Goal: Transaction & Acquisition: Obtain resource

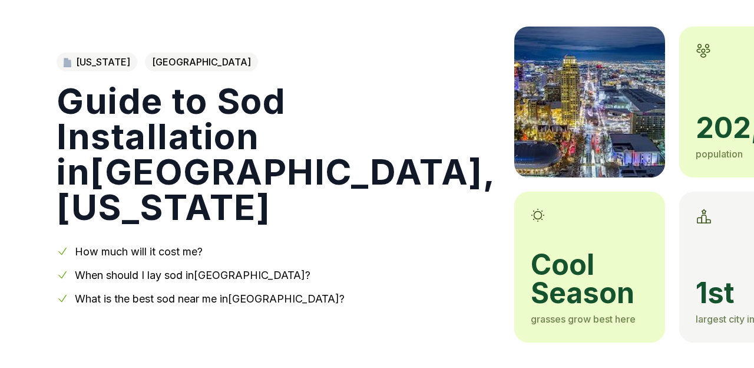
scroll to position [87, 0]
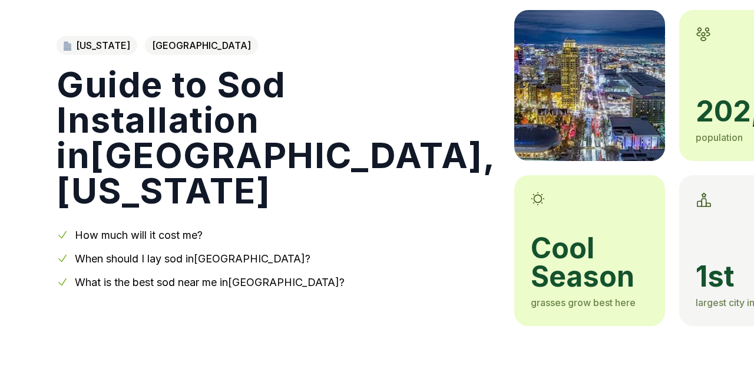
click at [158, 235] on link "How much will it cost me?" at bounding box center [139, 235] width 128 height 12
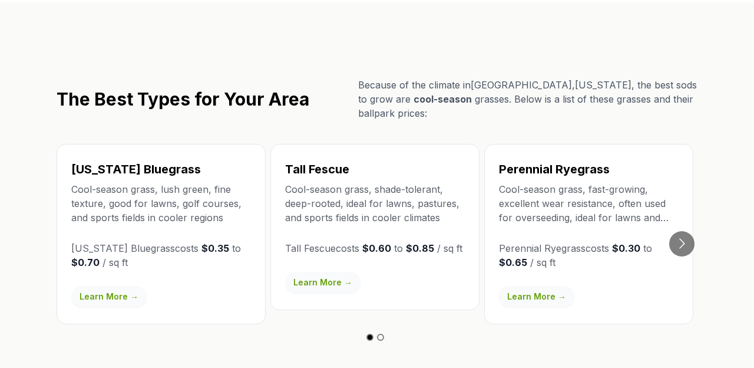
scroll to position [2043, 0]
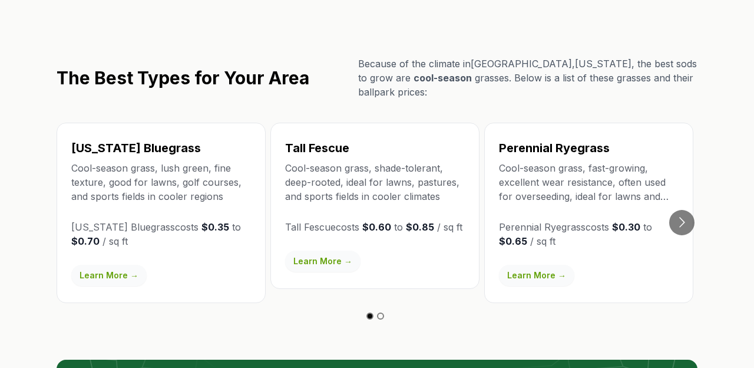
click at [536, 264] on link "Learn More →" at bounding box center [536, 274] width 75 height 21
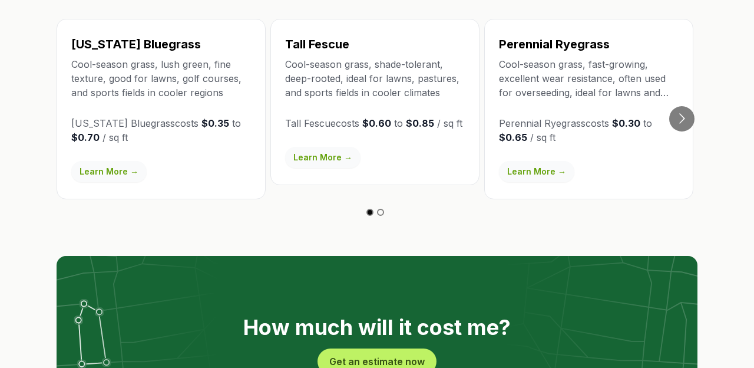
scroll to position [2143, 0]
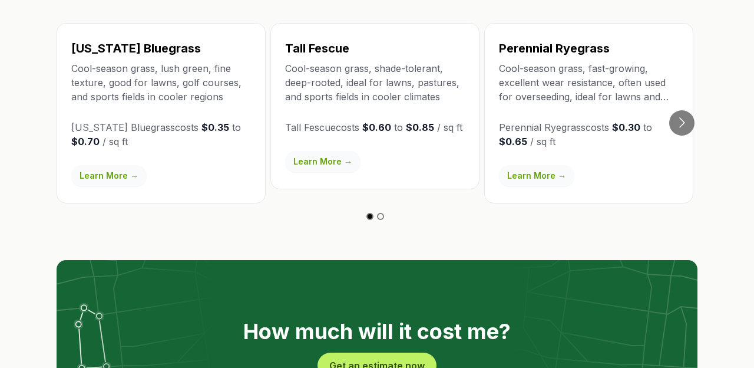
click at [106, 165] on link "Learn More →" at bounding box center [108, 175] width 75 height 21
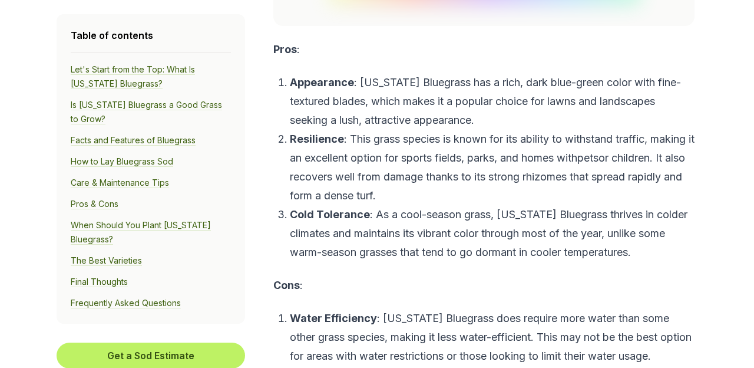
scroll to position [5855, 0]
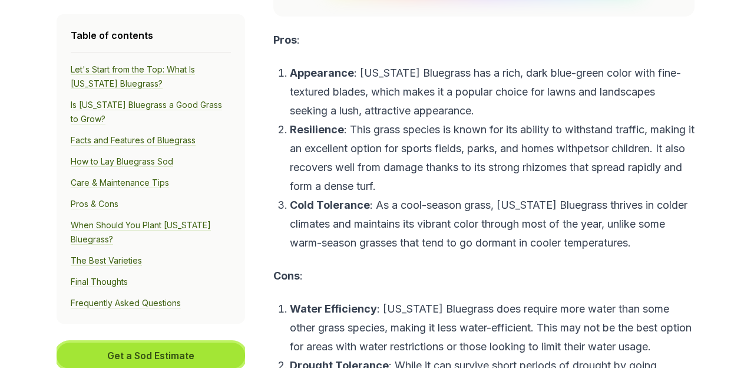
click at [188, 348] on button "Get a Sod Estimate" at bounding box center [151, 355] width 188 height 26
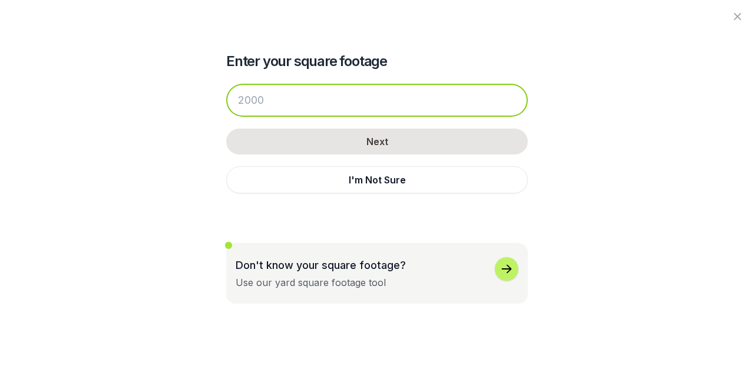
click at [276, 104] on input "number" at bounding box center [377, 100] width 302 height 33
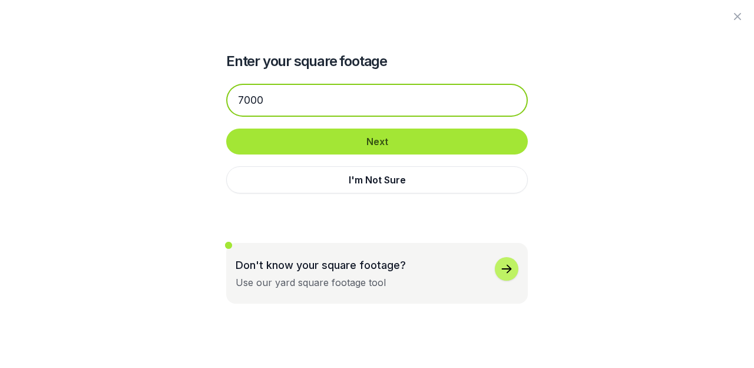
type input "7000"
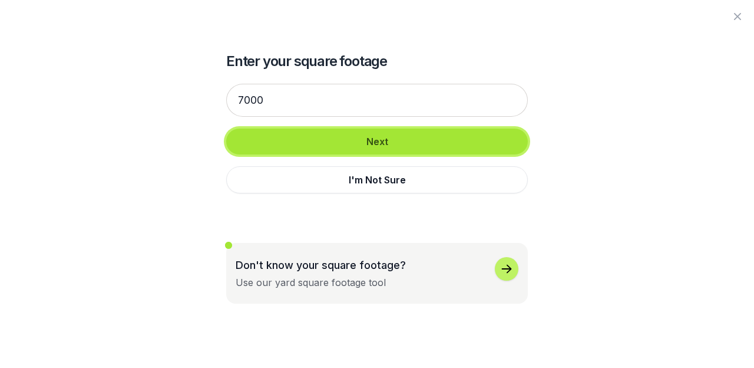
click at [366, 139] on button "Next" at bounding box center [377, 141] width 302 height 26
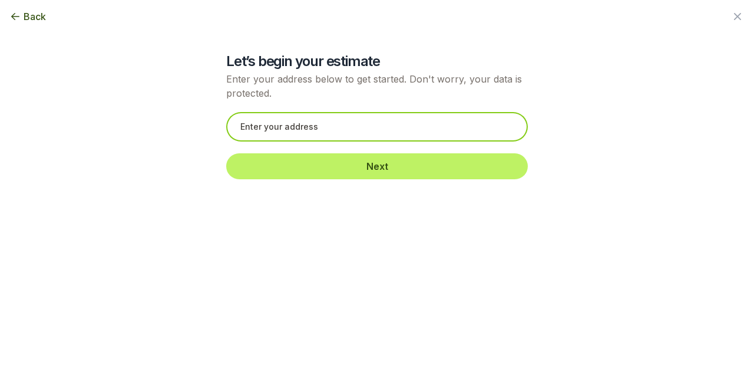
click at [265, 117] on input "text" at bounding box center [377, 126] width 302 height 29
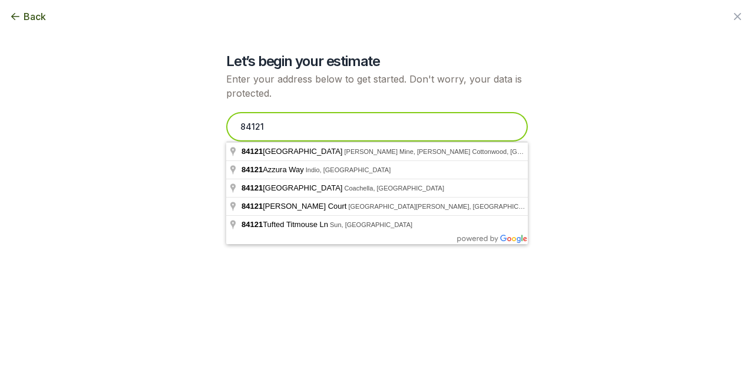
type input "84121"
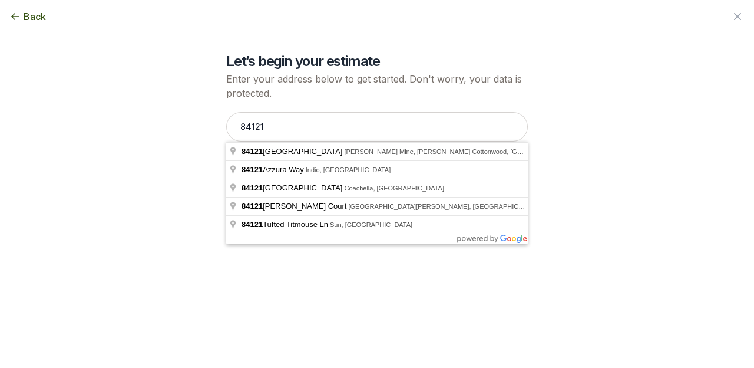
click at [176, 172] on div "Let’s begin your estimate Enter your address below to get started. Don't worry,…" at bounding box center [377, 95] width 641 height 191
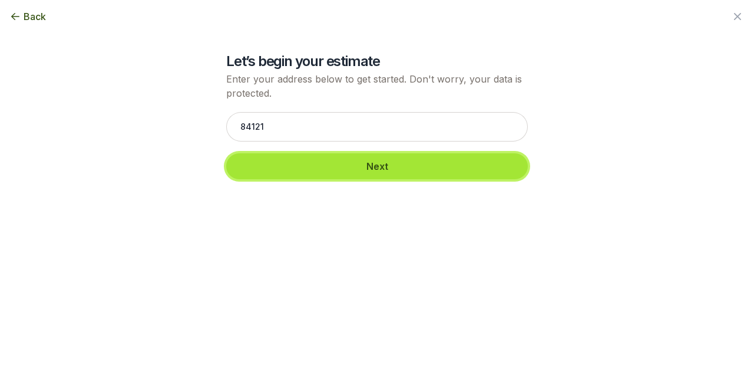
click at [398, 171] on button "Next" at bounding box center [377, 166] width 302 height 26
